Goal: Information Seeking & Learning: Learn about a topic

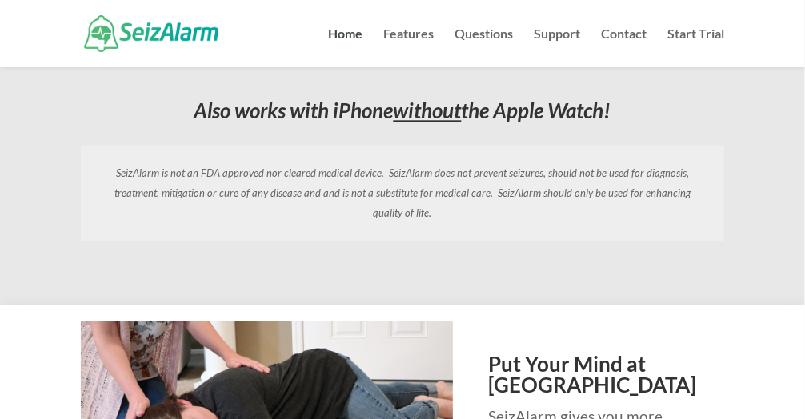
scroll to position [1281, 0]
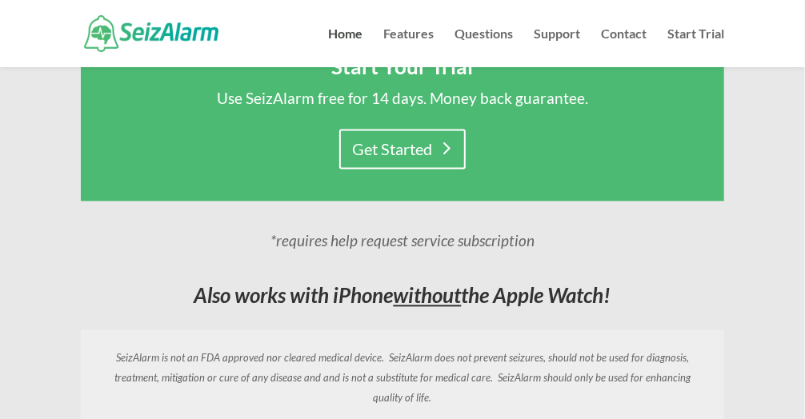
click at [426, 32] on link "Features" at bounding box center [408, 47] width 50 height 39
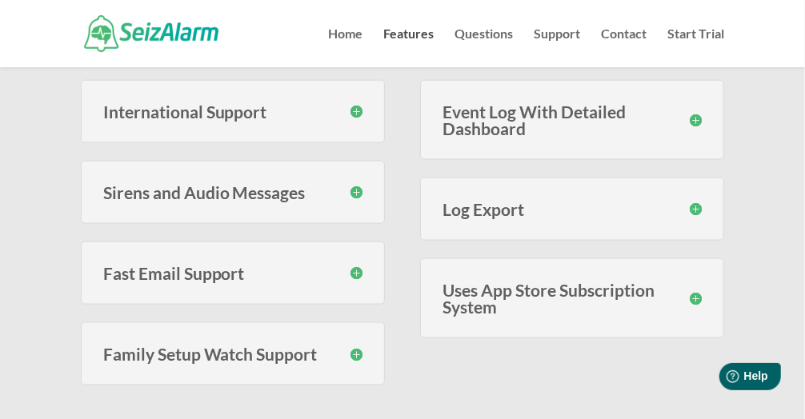
scroll to position [800, 0]
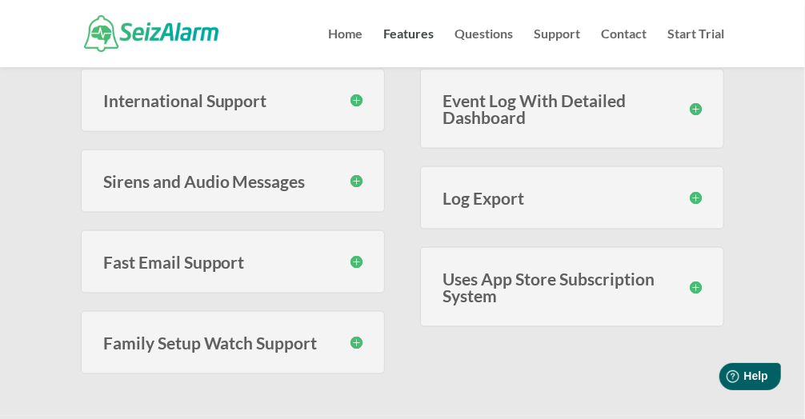
click at [355, 339] on h3 "Family Setup Watch Support" at bounding box center [232, 343] width 259 height 17
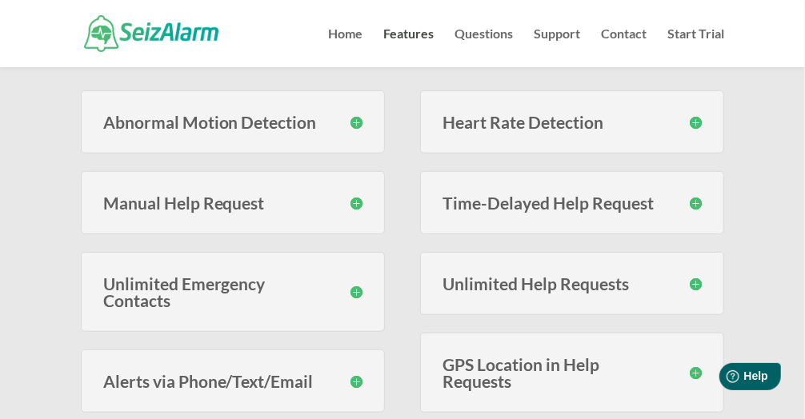
scroll to position [400, 0]
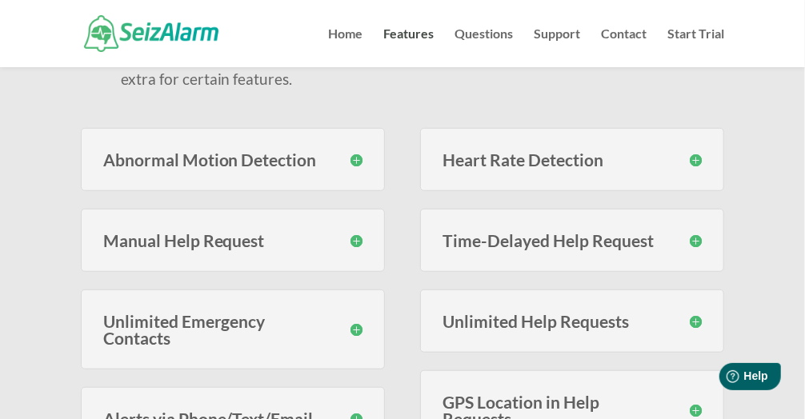
click at [698, 159] on h3 "Heart Rate Detection" at bounding box center [572, 159] width 259 height 17
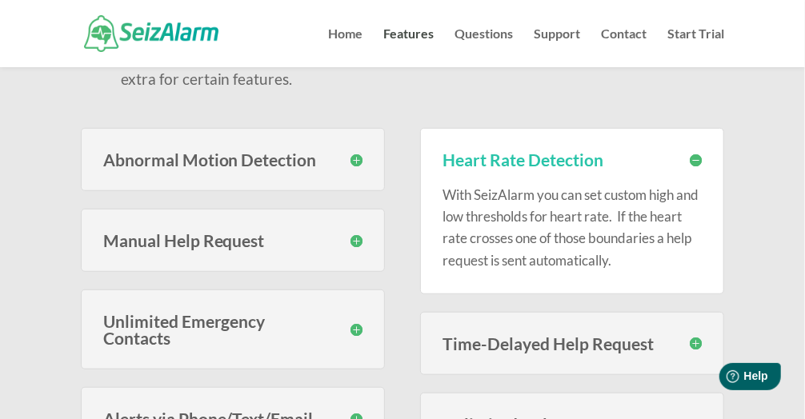
click at [355, 156] on h3 "Abnormal Motion Detection" at bounding box center [232, 159] width 259 height 17
